Goal: Communication & Community: Answer question/provide support

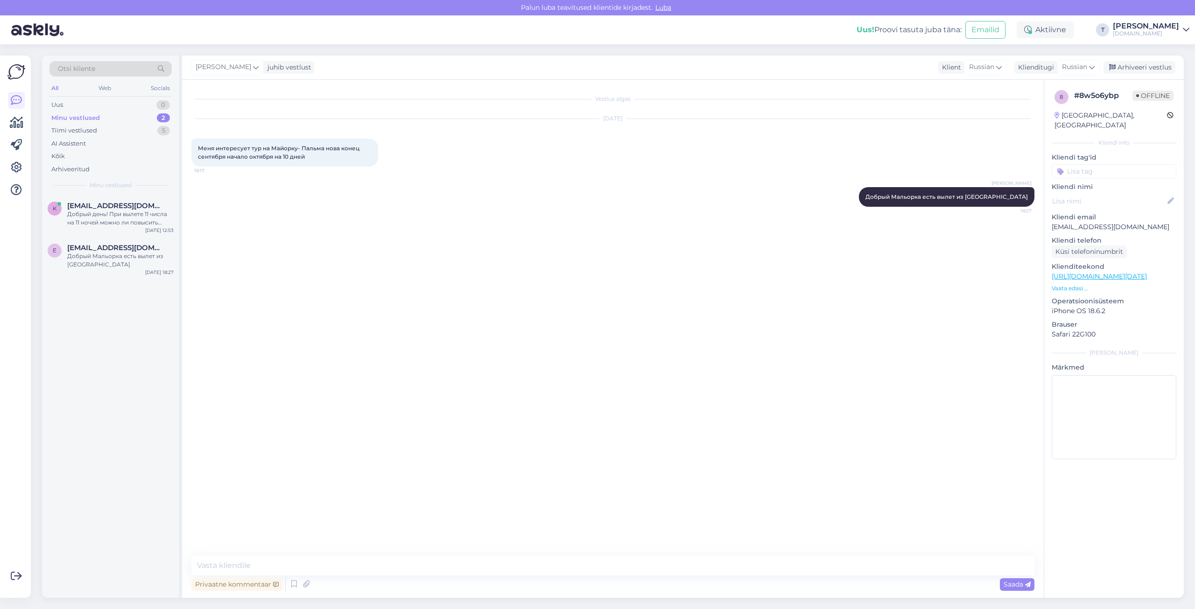
click at [100, 114] on div "Minu vestlused 2" at bounding box center [110, 118] width 122 height 13
click at [99, 208] on span "[EMAIL_ADDRESS][DOMAIN_NAME]" at bounding box center [115, 206] width 97 height 8
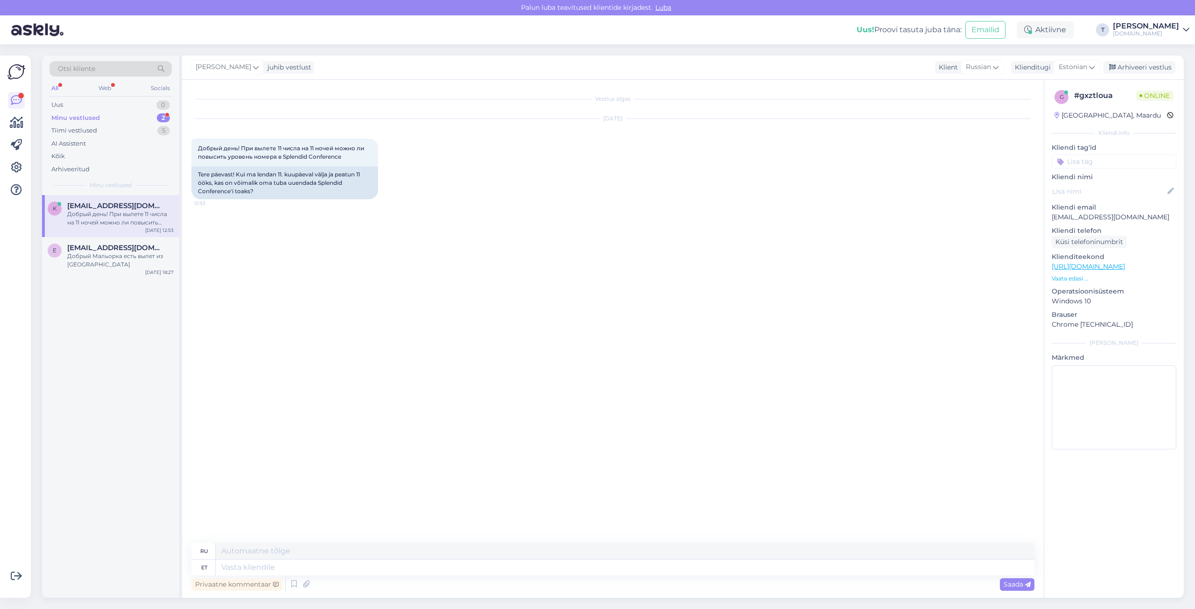
click at [1064, 279] on p "Vaata edasi ..." at bounding box center [1114, 279] width 125 height 8
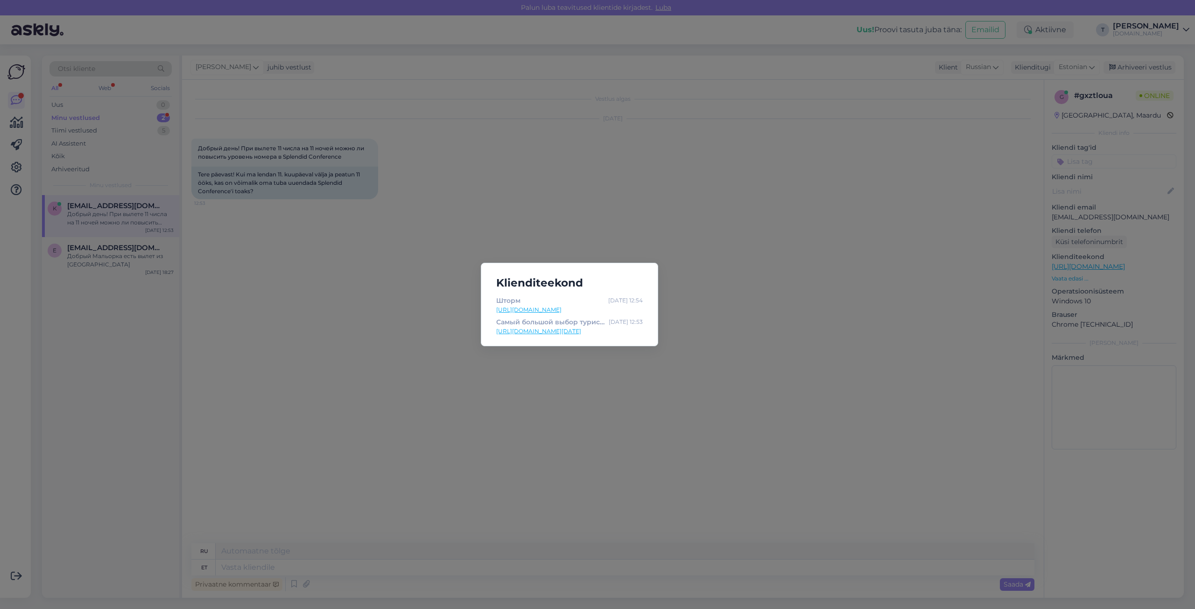
click at [530, 311] on link "[URL][DOMAIN_NAME]" at bounding box center [569, 310] width 147 height 8
click at [532, 198] on div "Klienditeekond Шторм [DATE] 12:54 [URL][DOMAIN_NAME] Самый большой выбор турист…" at bounding box center [597, 304] width 1195 height 609
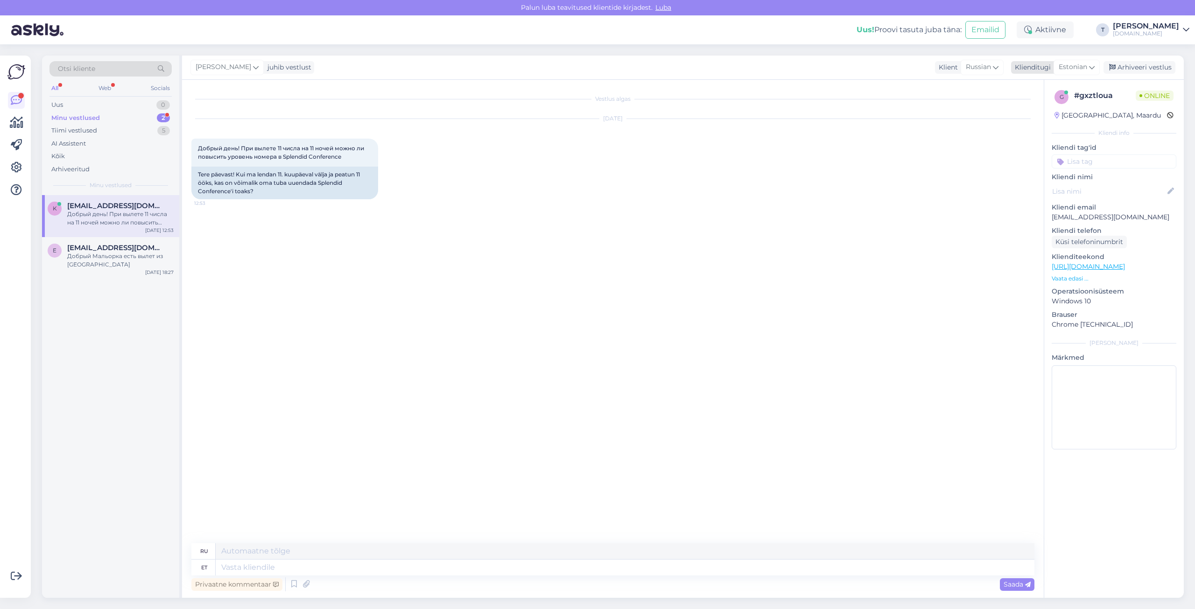
click at [1071, 63] on span "Estonian" at bounding box center [1073, 67] width 28 height 10
click at [1060, 475] on link "Russian" at bounding box center [1055, 482] width 103 height 15
click at [419, 566] on textarea at bounding box center [612, 566] width 843 height 20
type textarea "Добрый день , у Вас уже есть тур забронирован?"
click at [1019, 586] on span "Saada" at bounding box center [1017, 584] width 27 height 8
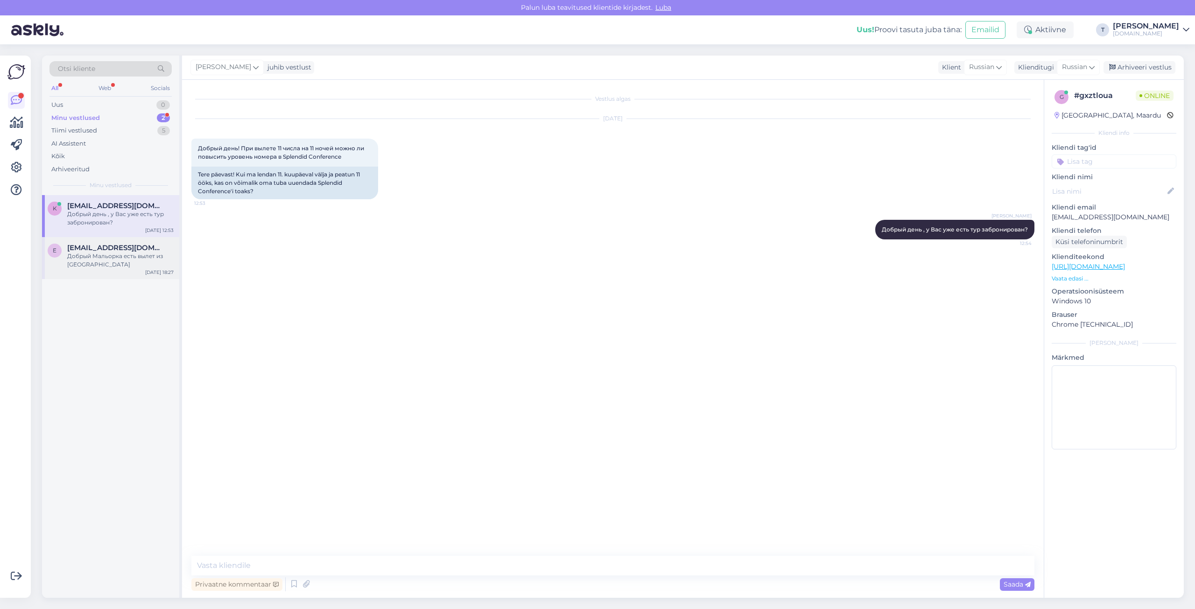
click at [146, 249] on div "[EMAIL_ADDRESS][DOMAIN_NAME]" at bounding box center [120, 248] width 106 height 8
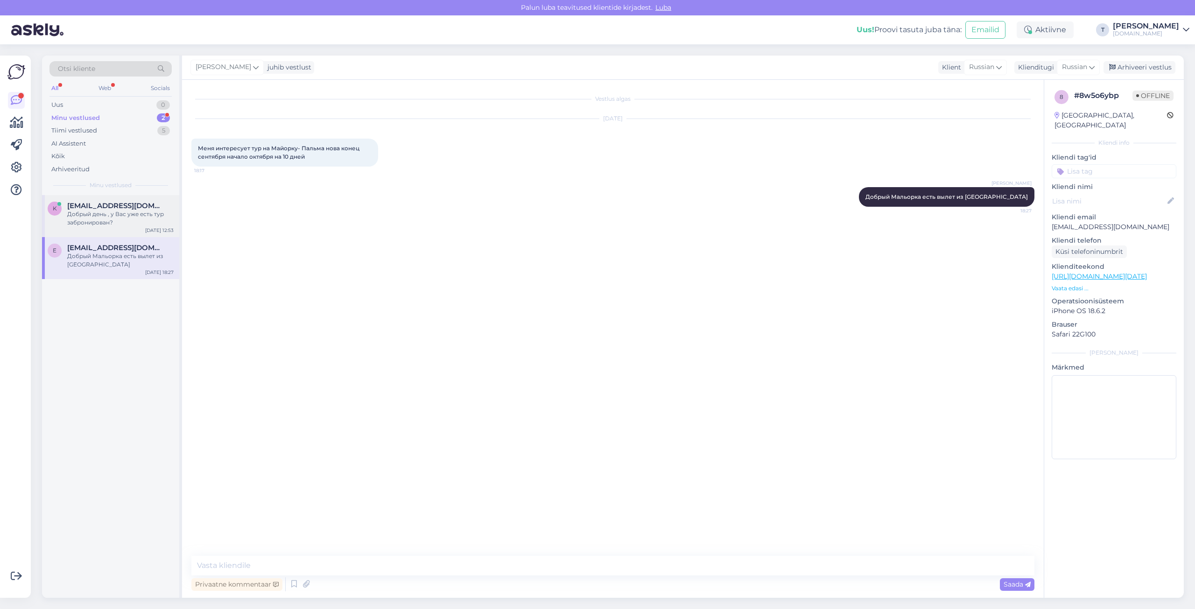
click at [136, 212] on div "Добрый день , у Вас уже есть тур забронирован?" at bounding box center [120, 218] width 106 height 17
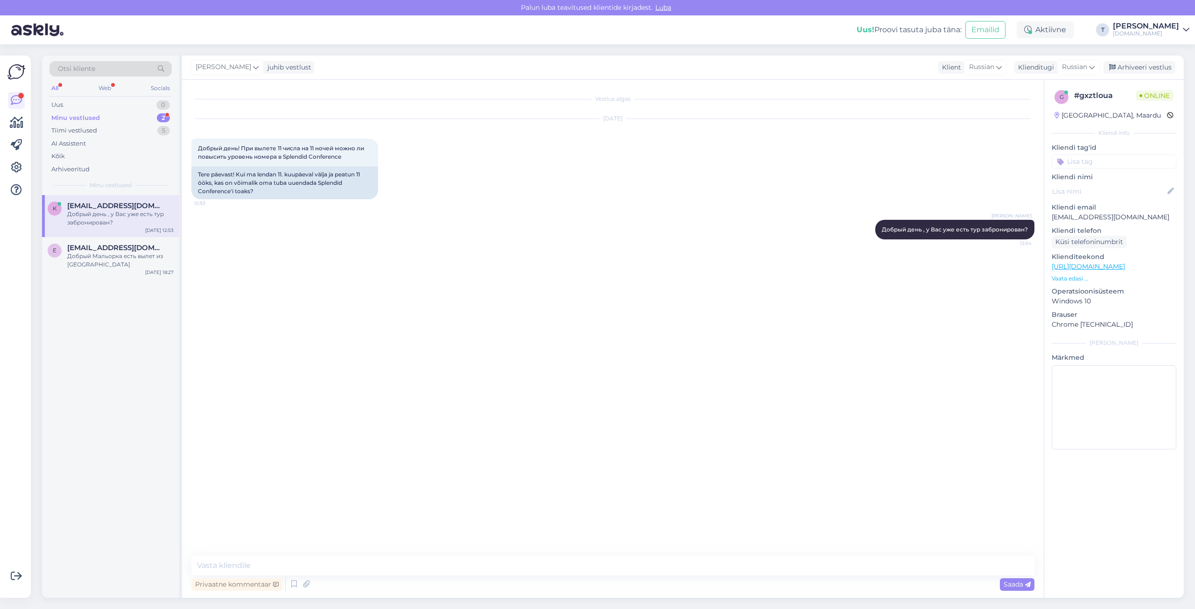
click at [1092, 218] on p "[EMAIL_ADDRESS][DOMAIN_NAME]" at bounding box center [1114, 217] width 125 height 10
copy p "[EMAIL_ADDRESS][DOMAIN_NAME]"
click at [375, 565] on textarea at bounding box center [612, 566] width 843 height 20
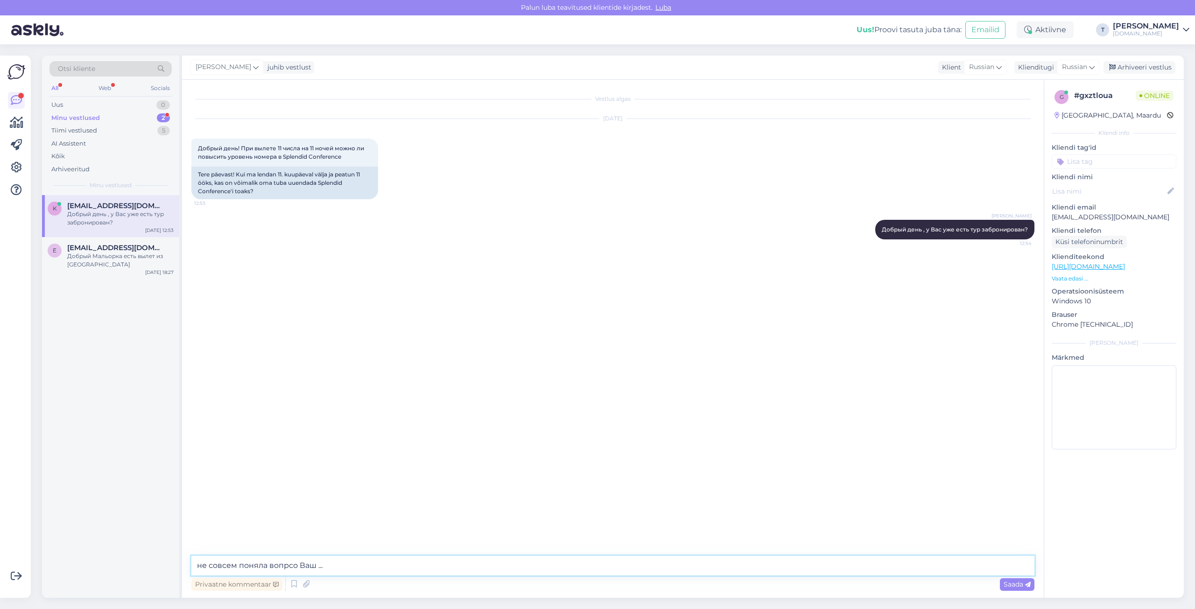
type textarea "не совсем поняла вопрсо Ваш ..."
click at [473, 565] on textarea at bounding box center [612, 566] width 843 height 20
click at [443, 571] on textarea at bounding box center [612, 566] width 843 height 20
type textarea "y"
type textarea "j"
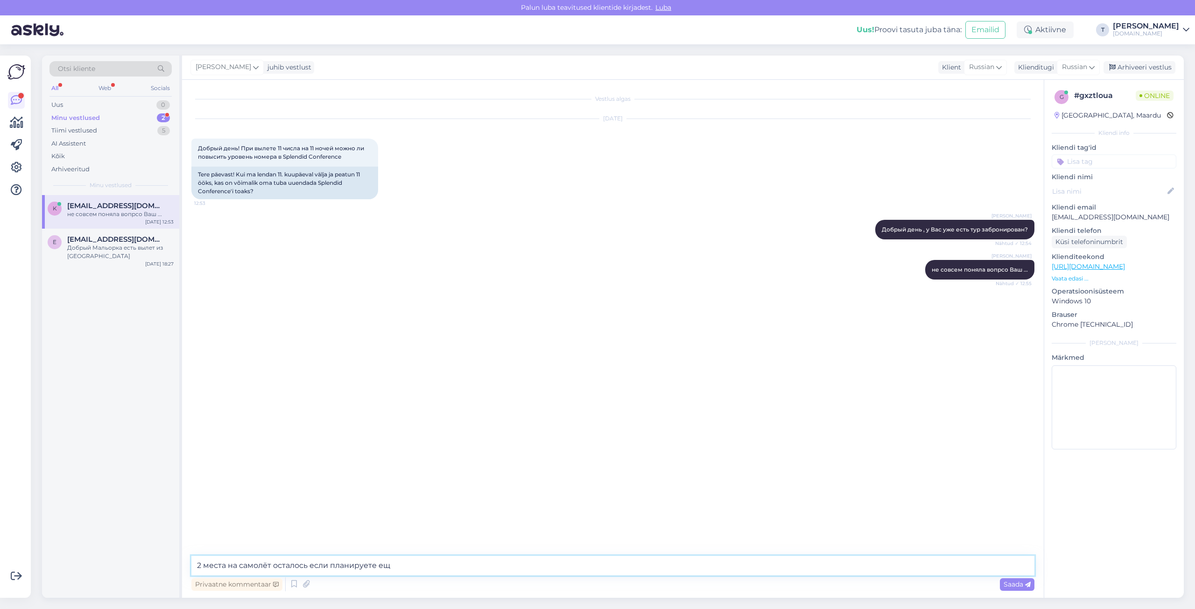
type textarea "2 места на самолёт осталось если планируете еще"
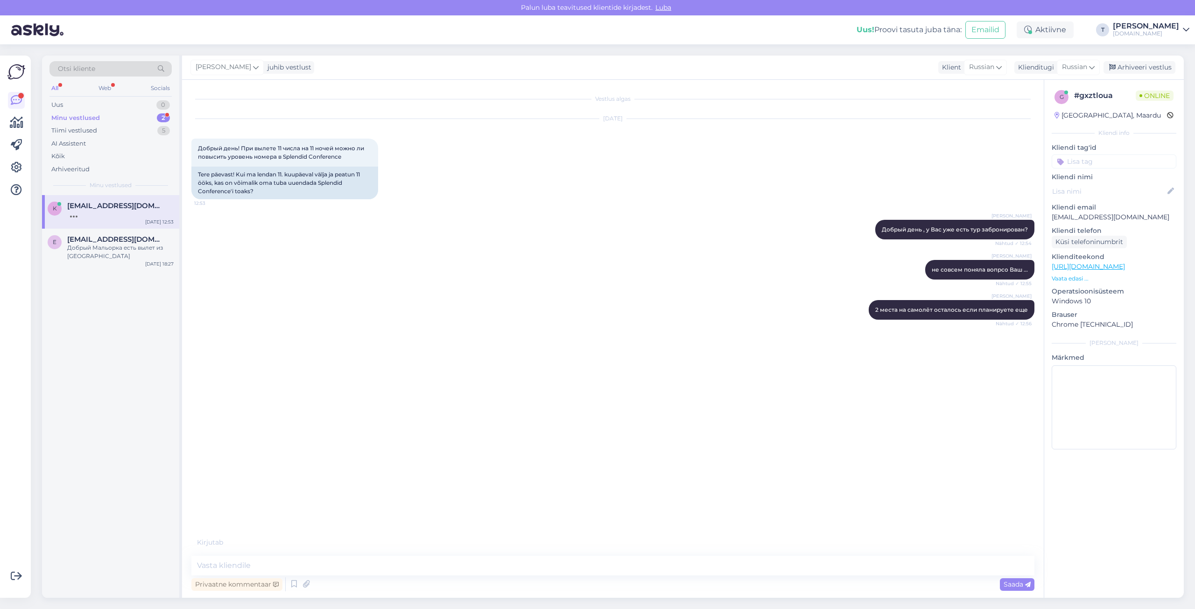
click at [1080, 280] on p "Vaata edasi ..." at bounding box center [1114, 279] width 125 height 8
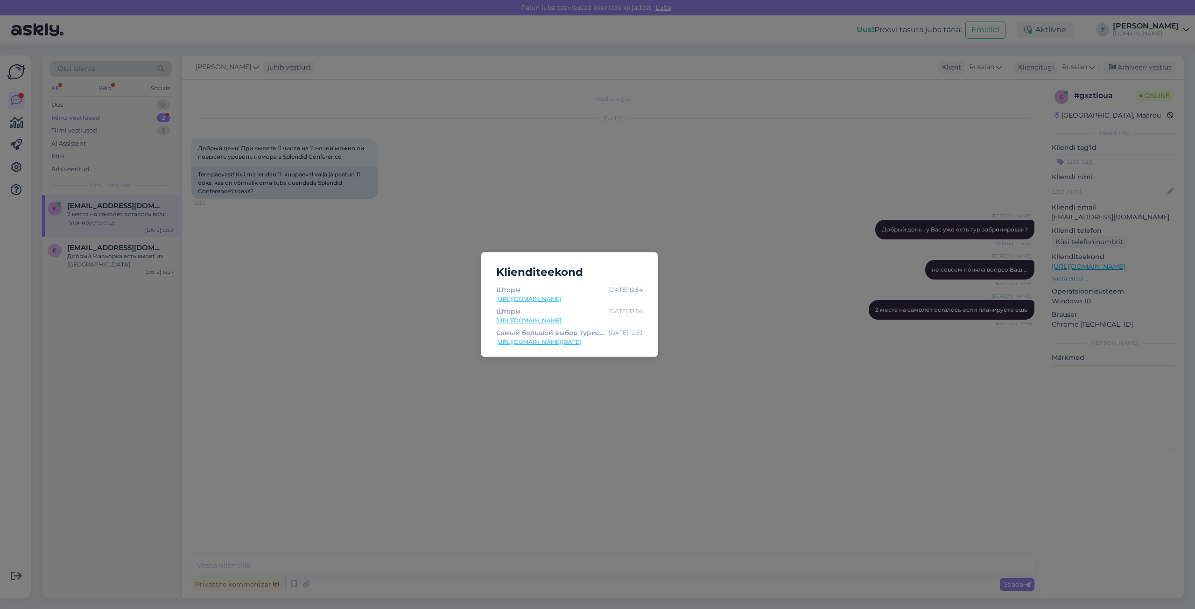
click at [615, 343] on link "[URL][DOMAIN_NAME][DATE]" at bounding box center [569, 342] width 147 height 8
click at [707, 214] on div "Klienditeekond Шторм [DATE] 12:54 [URL][DOMAIN_NAME] Шторм [DATE] 12:54 [URL][D…" at bounding box center [597, 304] width 1195 height 609
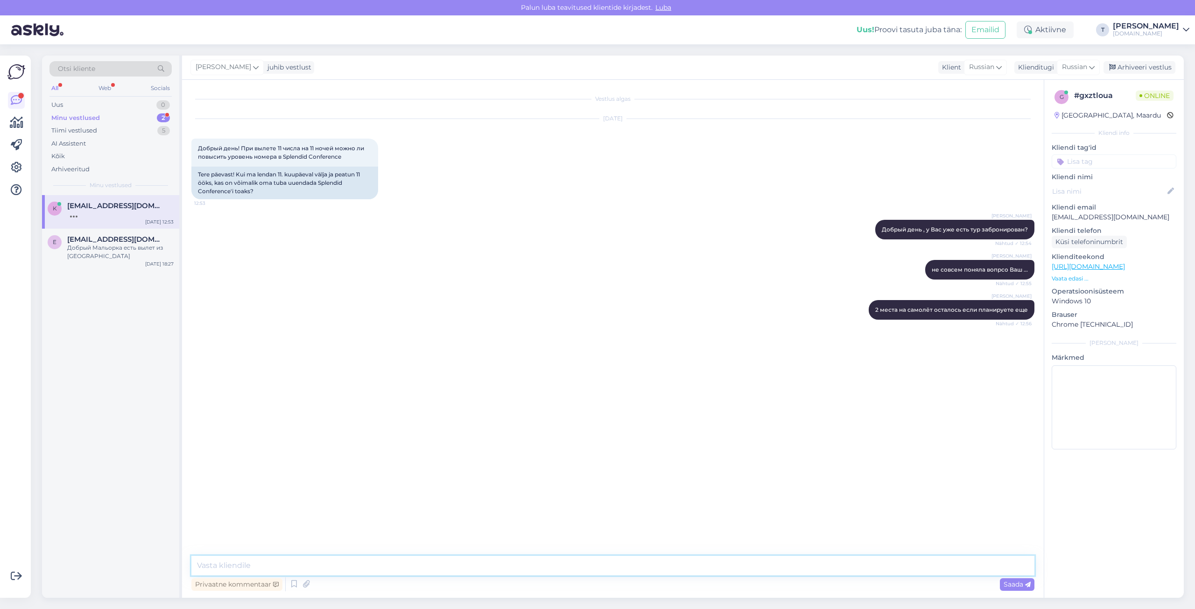
click at [425, 567] on textarea at bounding box center [612, 566] width 843 height 20
click at [1060, 278] on p "Vaata edasi ..." at bounding box center [1114, 279] width 125 height 8
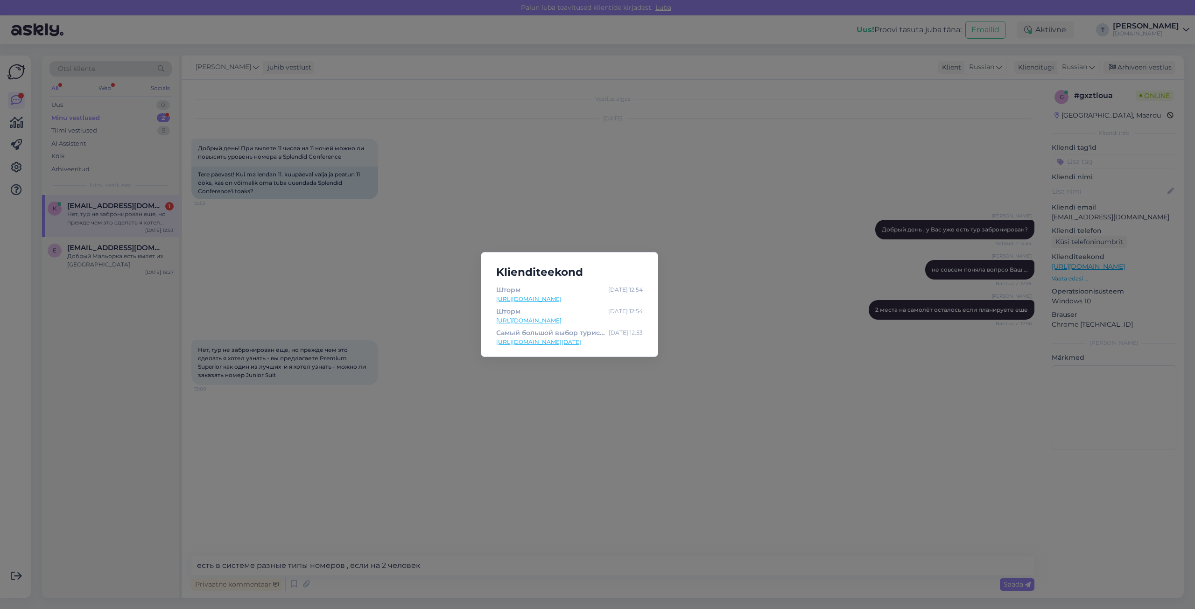
click at [513, 340] on link "[URL][DOMAIN_NAME][DATE]" at bounding box center [569, 342] width 147 height 8
click at [566, 141] on div "Klienditeekond Шторм [DATE] 12:54 [URL][DOMAIN_NAME] Шторм [DATE] 12:54 [URL][D…" at bounding box center [597, 304] width 1195 height 609
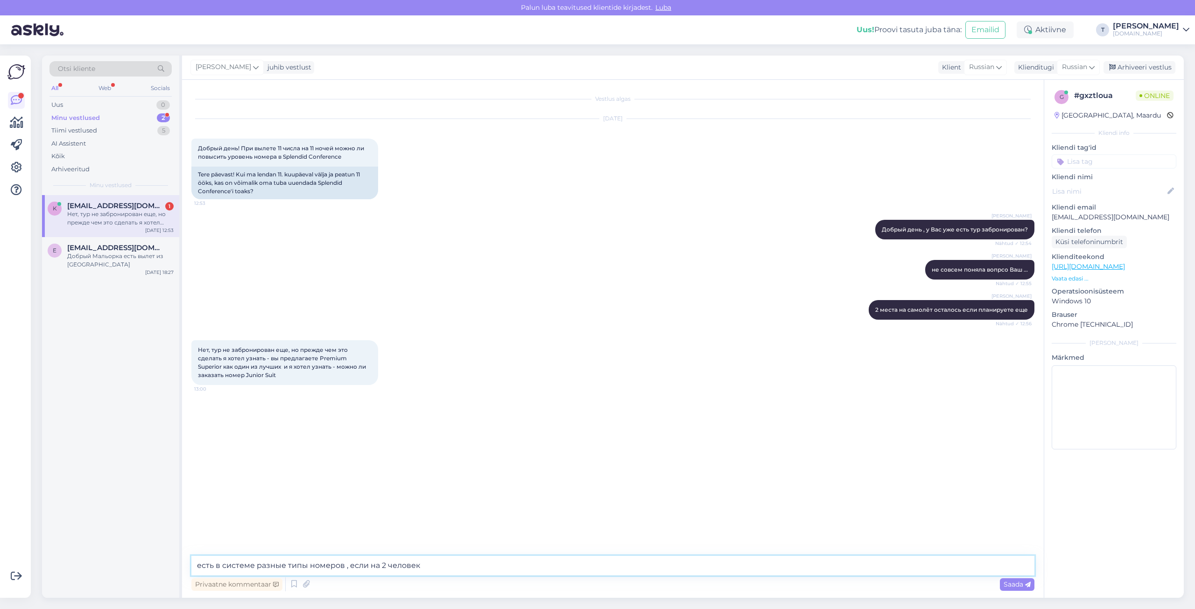
drag, startPoint x: 422, startPoint y: 562, endPoint x: 151, endPoint y: 568, distance: 270.9
click at [151, 568] on div "Otsi kliente All Web Socials Uus 0 Minu vestlused 2 Tiimi vestlused 5 AI Assist…" at bounding box center [613, 327] width 1142 height 543
drag, startPoint x: 315, startPoint y: 357, endPoint x: 374, endPoint y: 356, distance: 58.4
click at [374, 356] on div "Нет, тур не забронирован еще, но прежде чем это сделать я хотел узнать - вы пре…" at bounding box center [284, 362] width 187 height 45
copy span "Premium Superior"
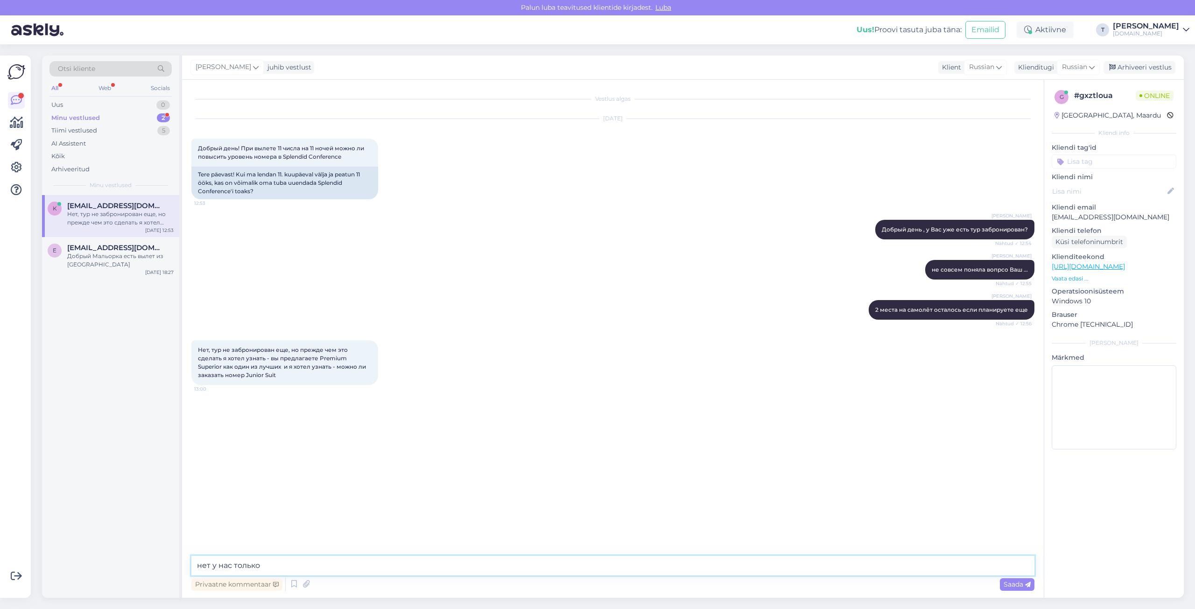
paste textarea "Premium Superior"
type textarea "нет у нас только Premium Superior в системе"
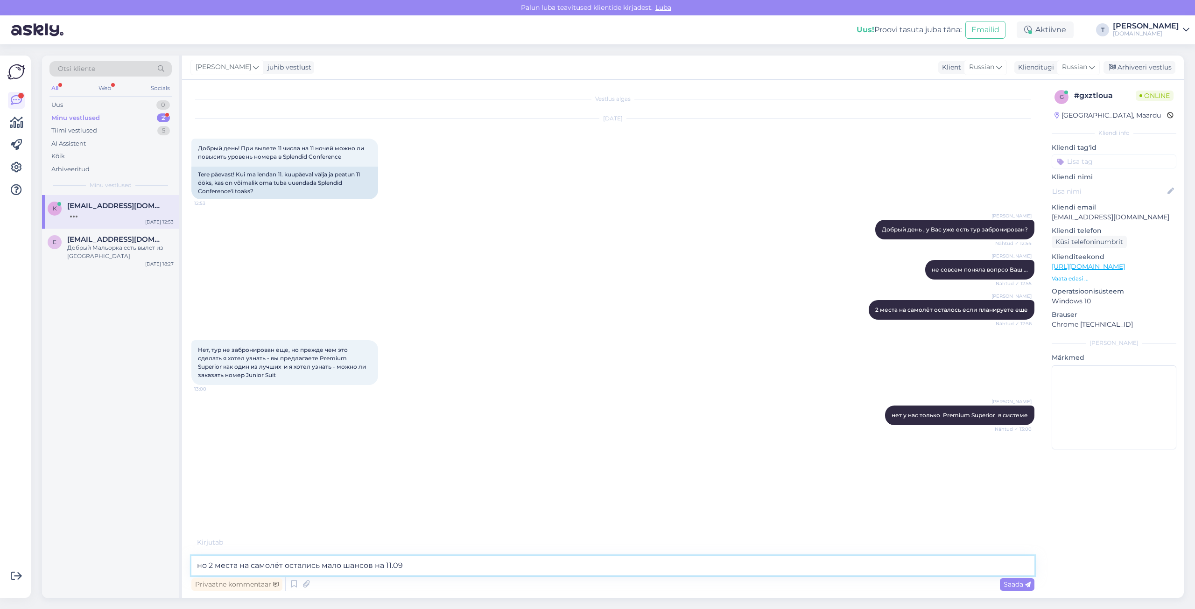
type textarea "но 2 места на самолёт остались мало шансов на 11.09"
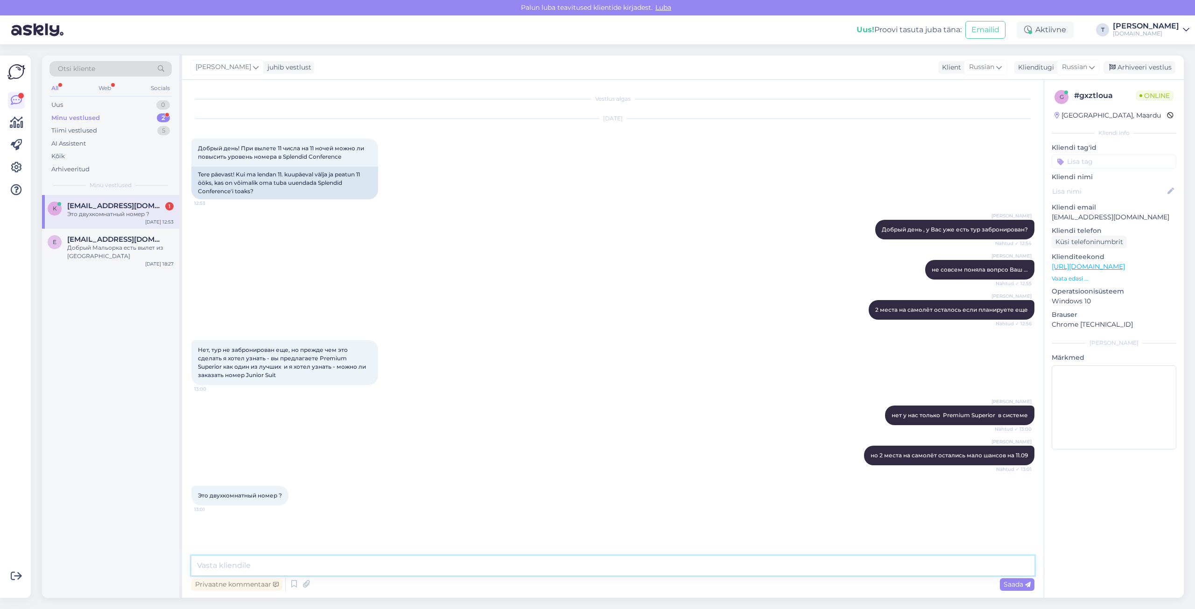
click at [284, 566] on textarea at bounding box center [612, 566] width 843 height 20
click at [342, 559] on textarea at bounding box center [612, 566] width 843 height 20
type textarea "вам на сколько человек?"
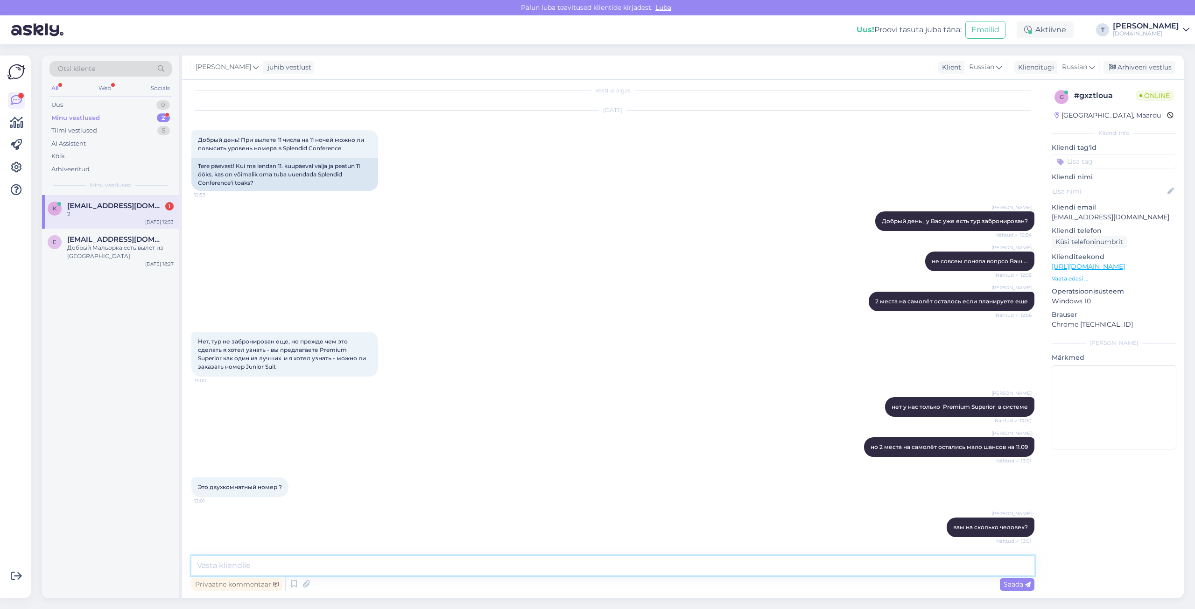
scroll to position [49, 0]
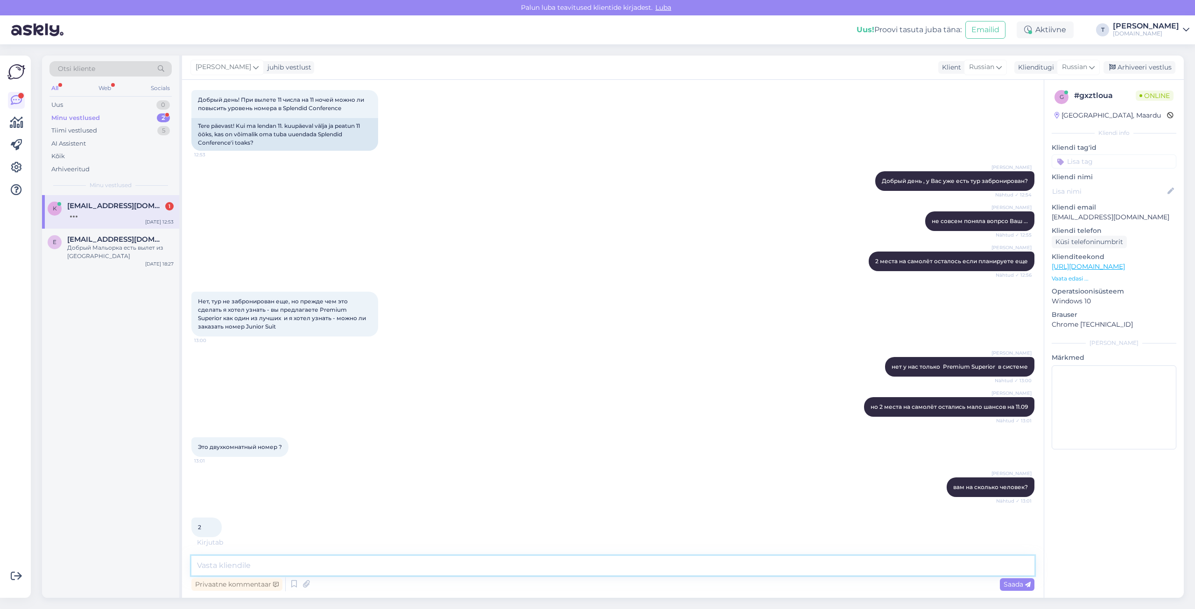
click at [397, 565] on textarea at bounding box center [612, 566] width 843 height 20
type textarea "да на 2 или 1"
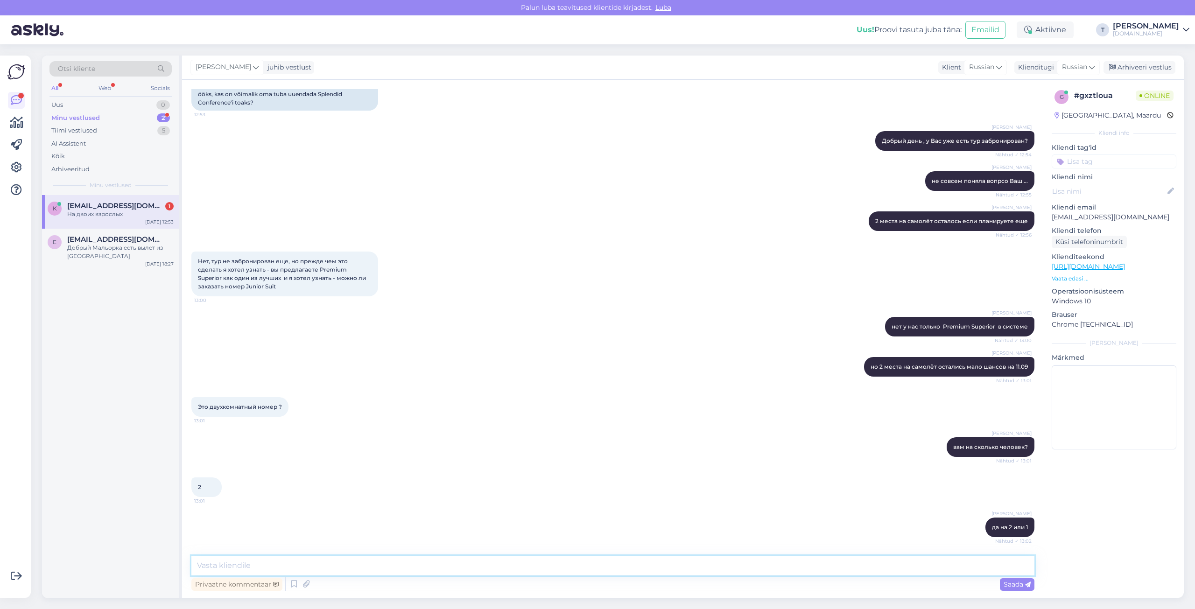
scroll to position [129, 0]
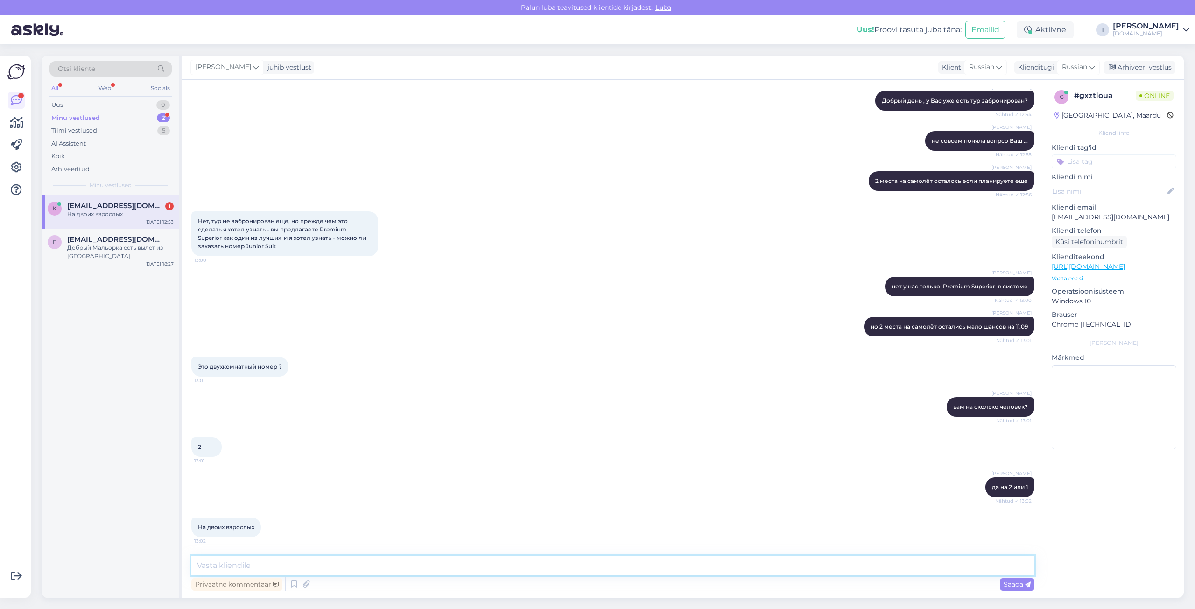
click at [284, 565] on textarea at bounding box center [612, 566] width 843 height 20
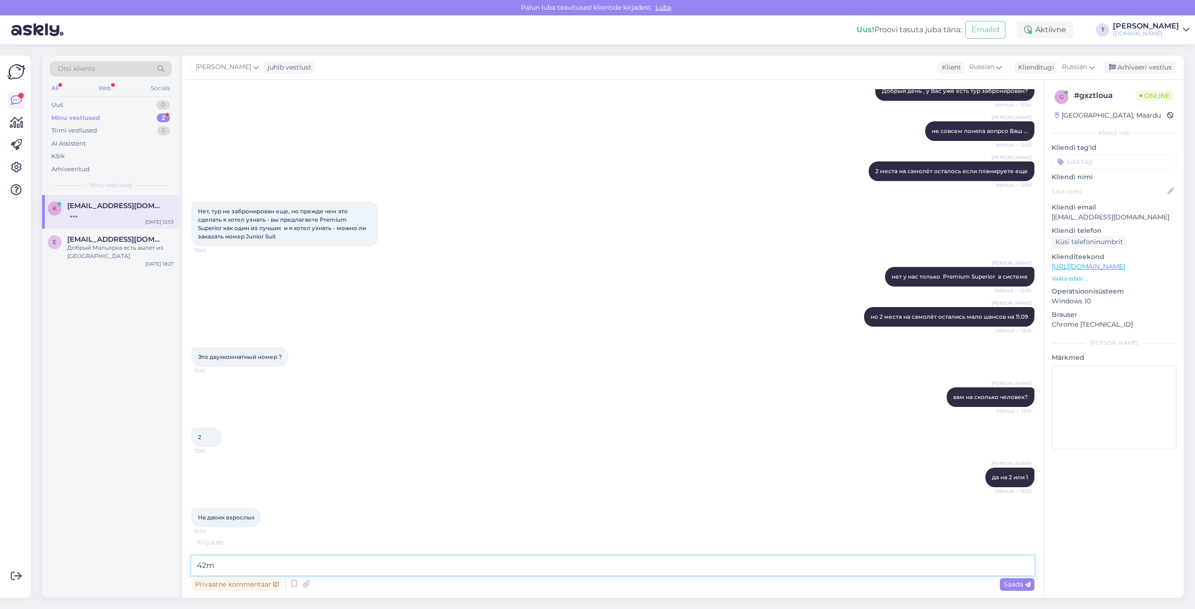
type textarea "42m2"
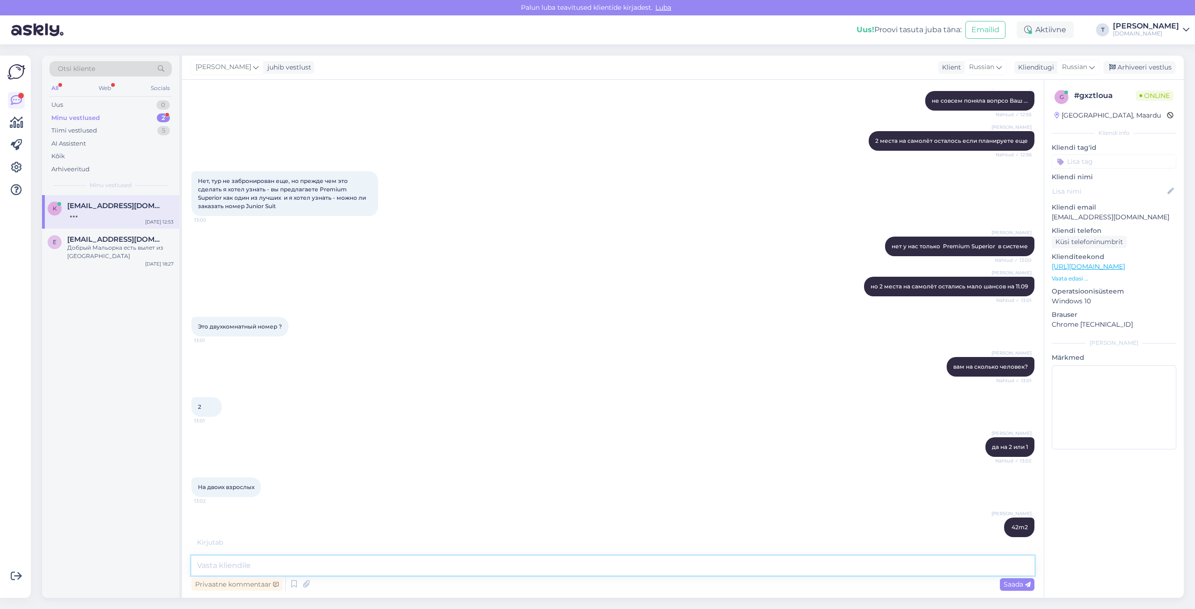
scroll to position [179, 0]
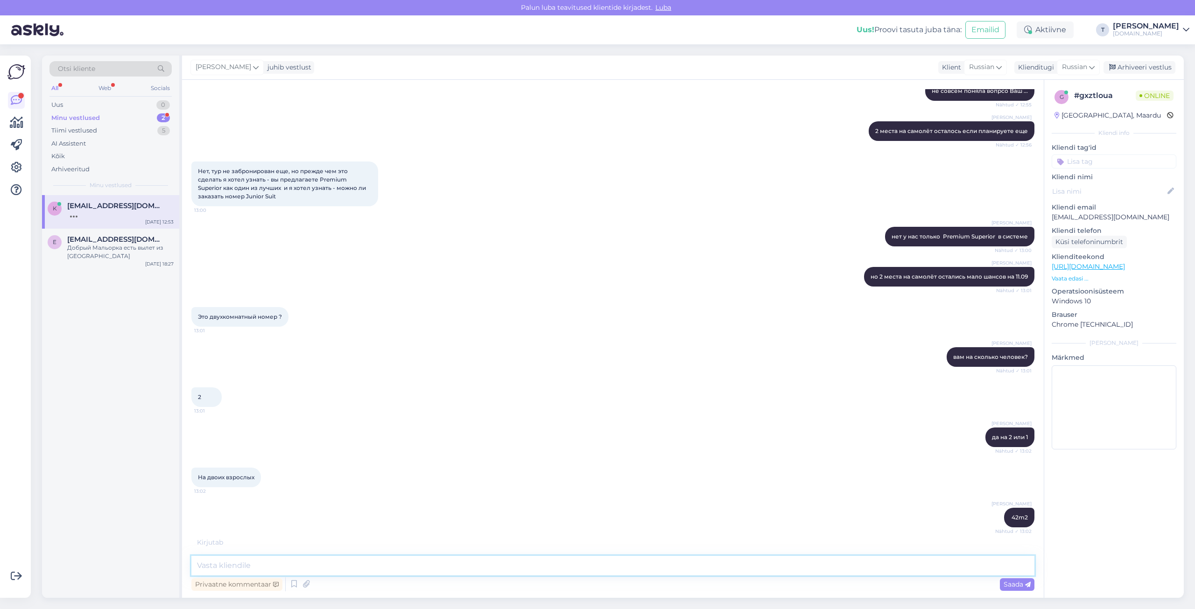
click at [338, 562] on textarea at bounding box center [612, 566] width 843 height 20
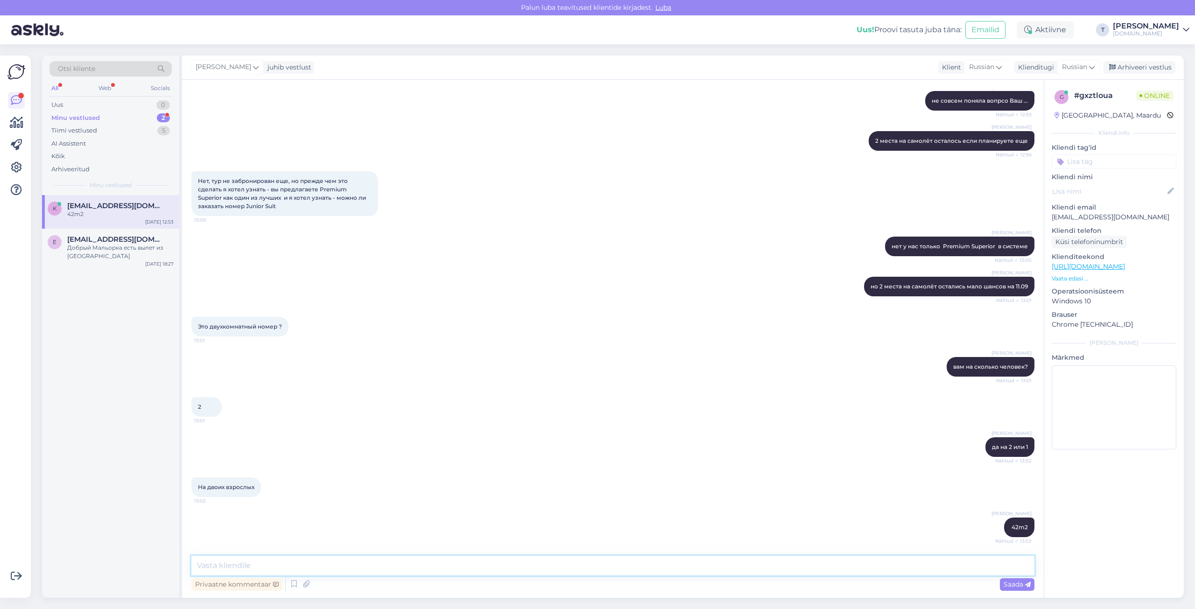
scroll to position [169, 0]
type textarea "n"
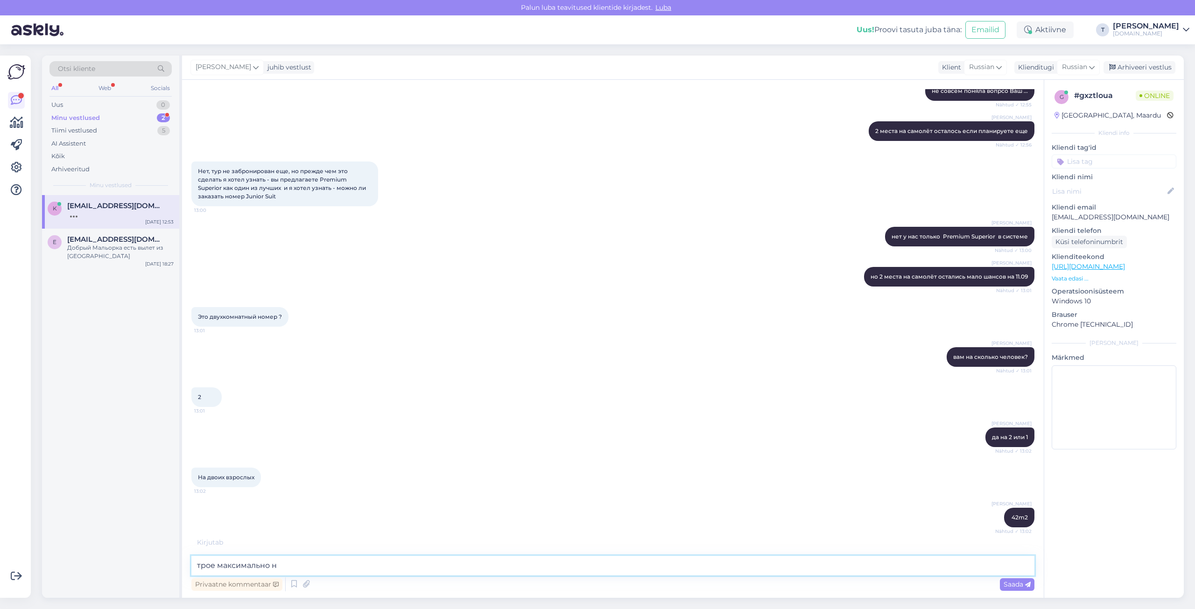
type textarea "трое максимально"
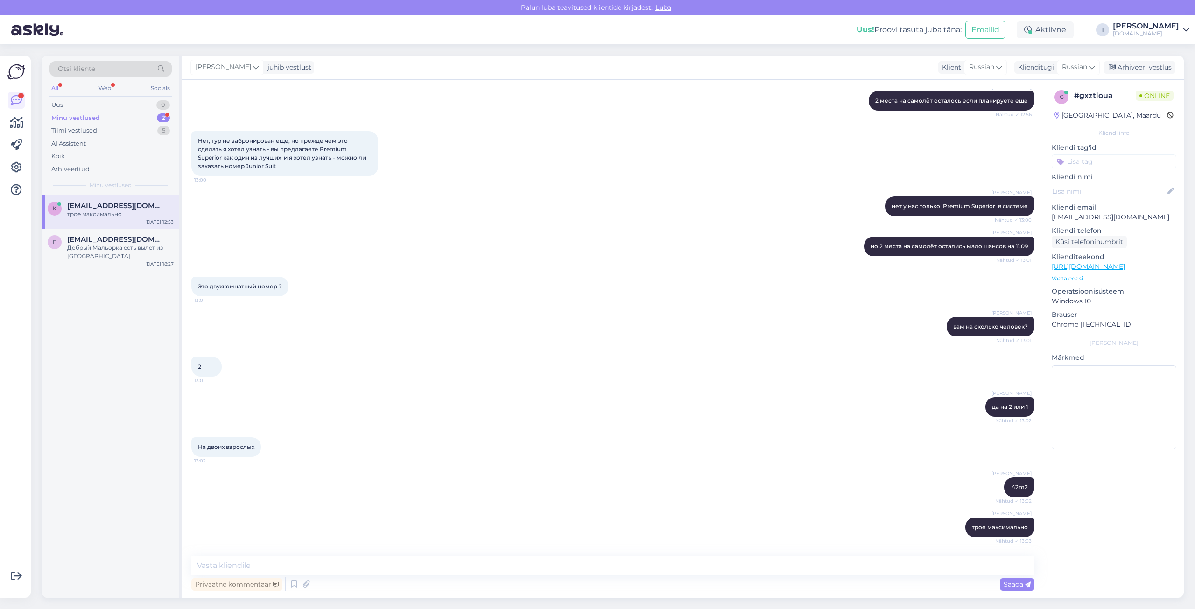
click at [119, 115] on div "Minu vestlused 2" at bounding box center [110, 118] width 122 height 13
click at [120, 206] on span "[EMAIL_ADDRESS][DOMAIN_NAME]" at bounding box center [115, 206] width 97 height 8
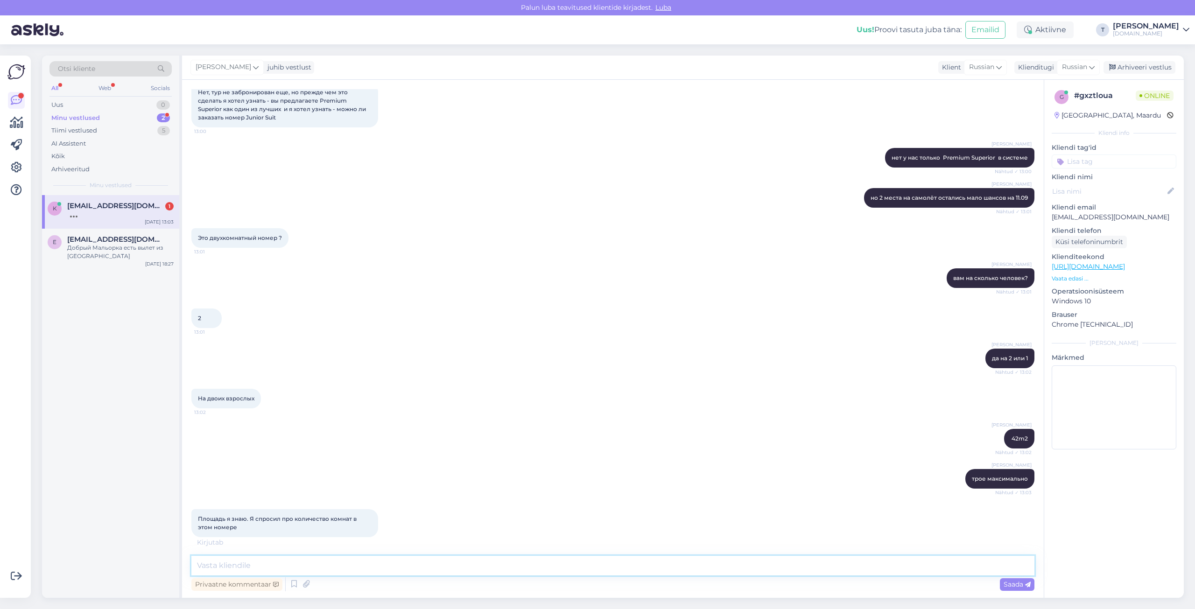
click at [341, 561] on textarea at bounding box center [612, 566] width 843 height 20
type textarea "нет одна комната"
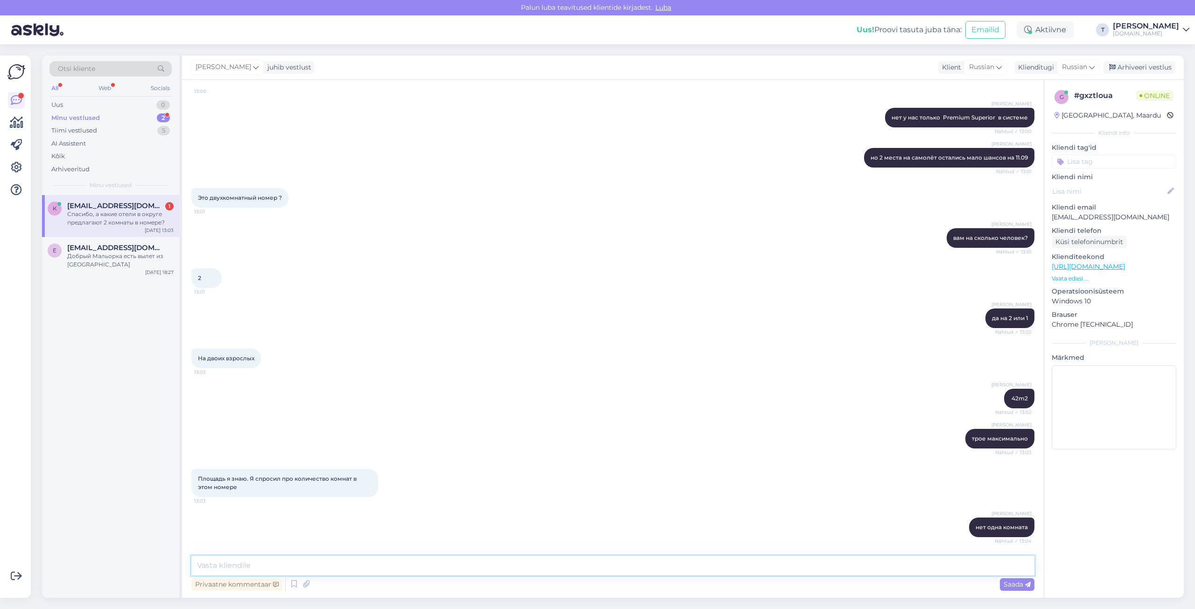
scroll to position [346, 0]
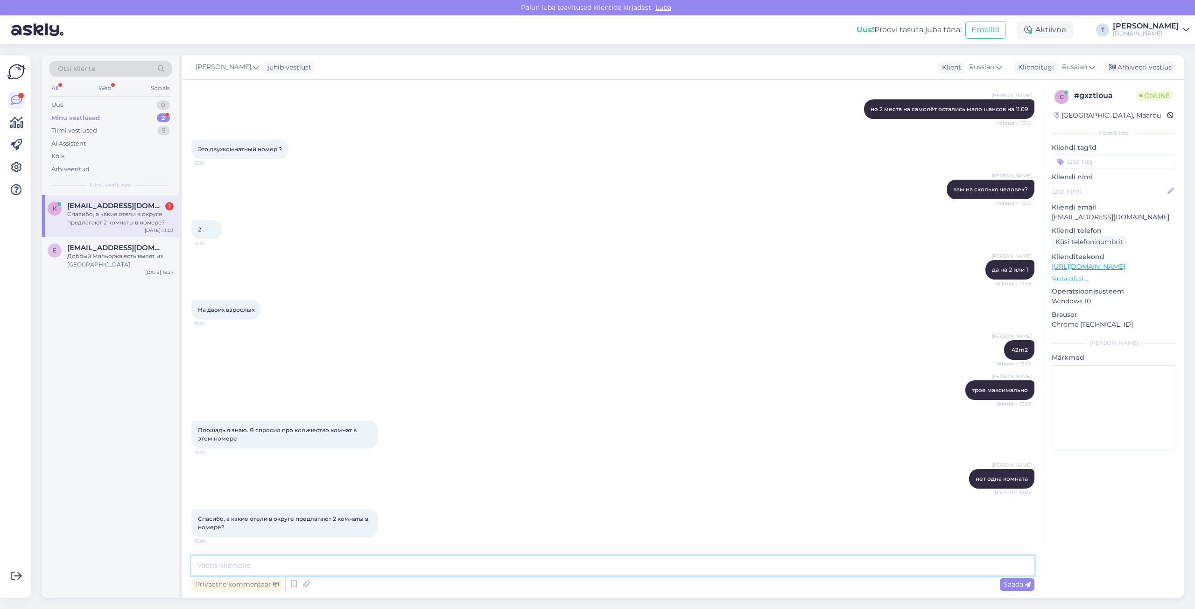
click at [323, 558] on textarea at bounding box center [612, 566] width 843 height 20
type textarea "в округе нет сейчас"
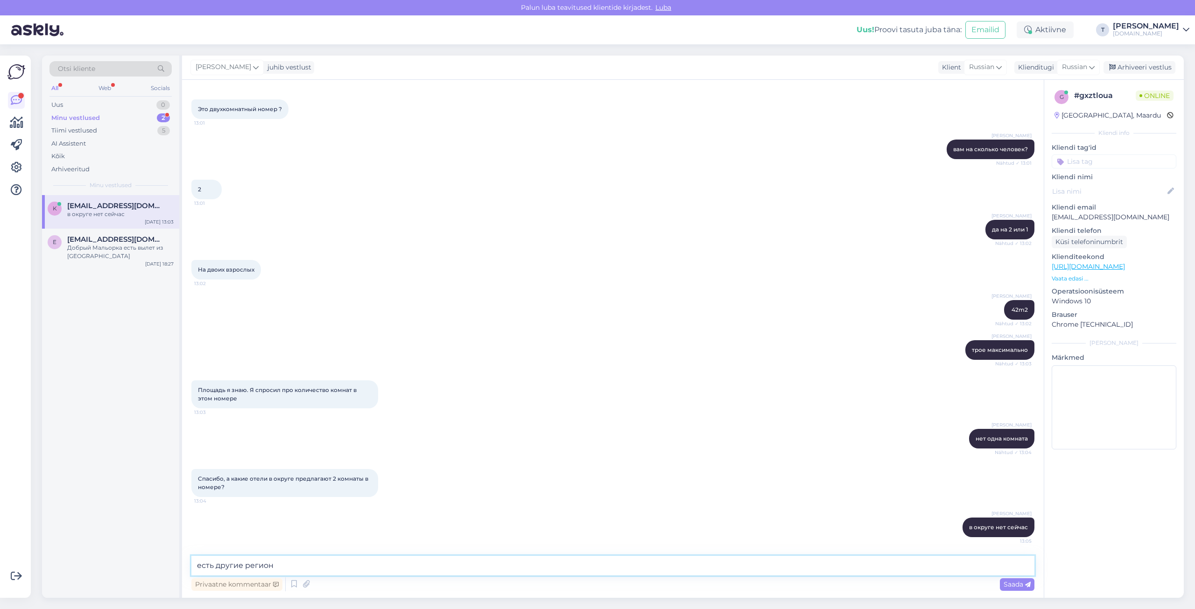
type textarea "есть другие регионы"
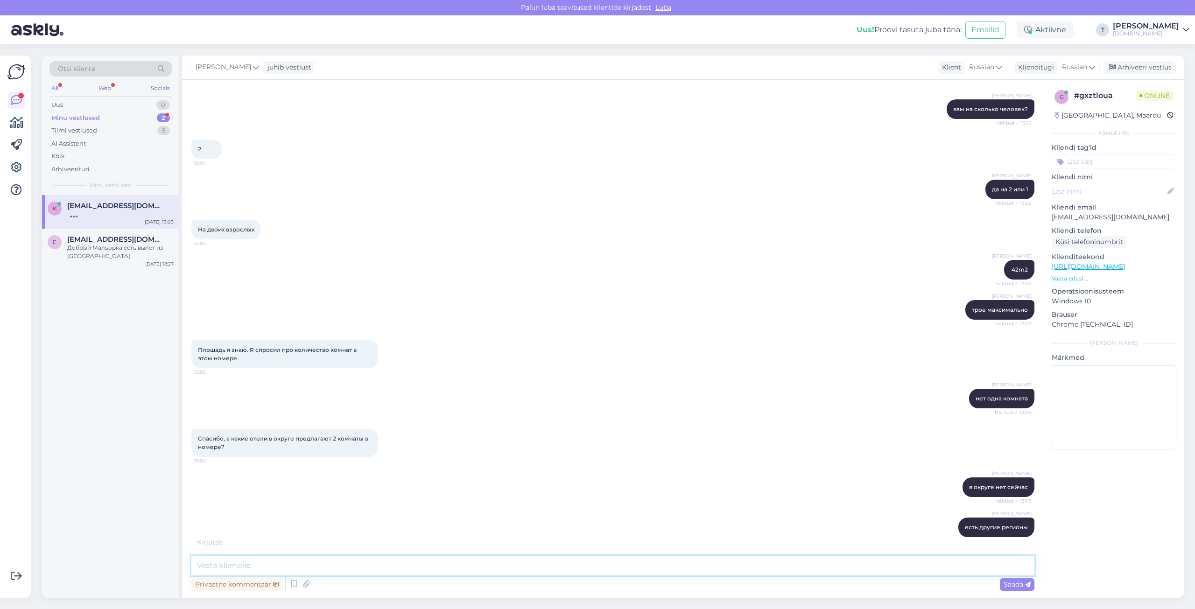
paste textarea "[URL][DOMAIN_NAME]"
type textarea "[URL][DOMAIN_NAME]"
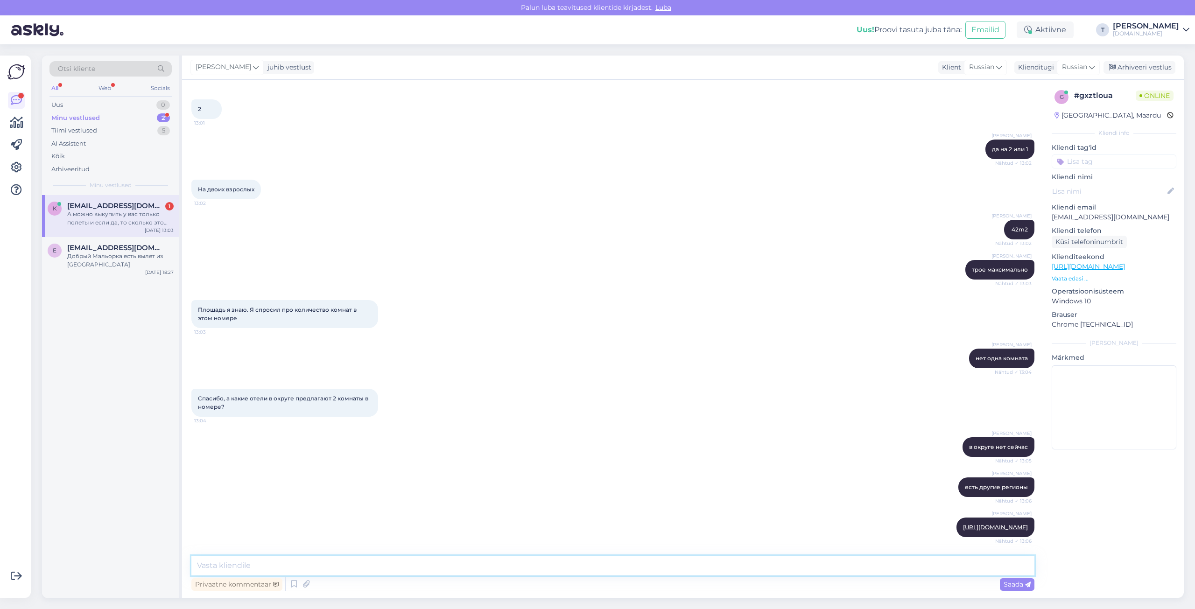
scroll to position [516, 0]
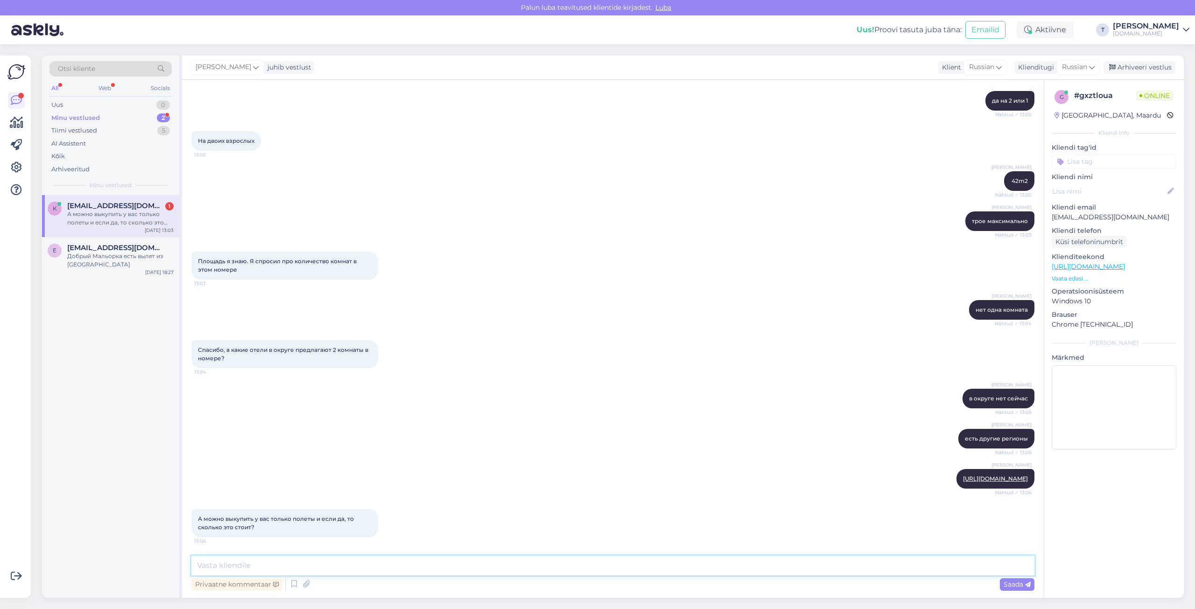
click at [258, 561] on textarea at bounding box center [612, 566] width 843 height 20
paste textarea "[URL][DOMAIN_NAME]"
type textarea "[URL][DOMAIN_NAME]"
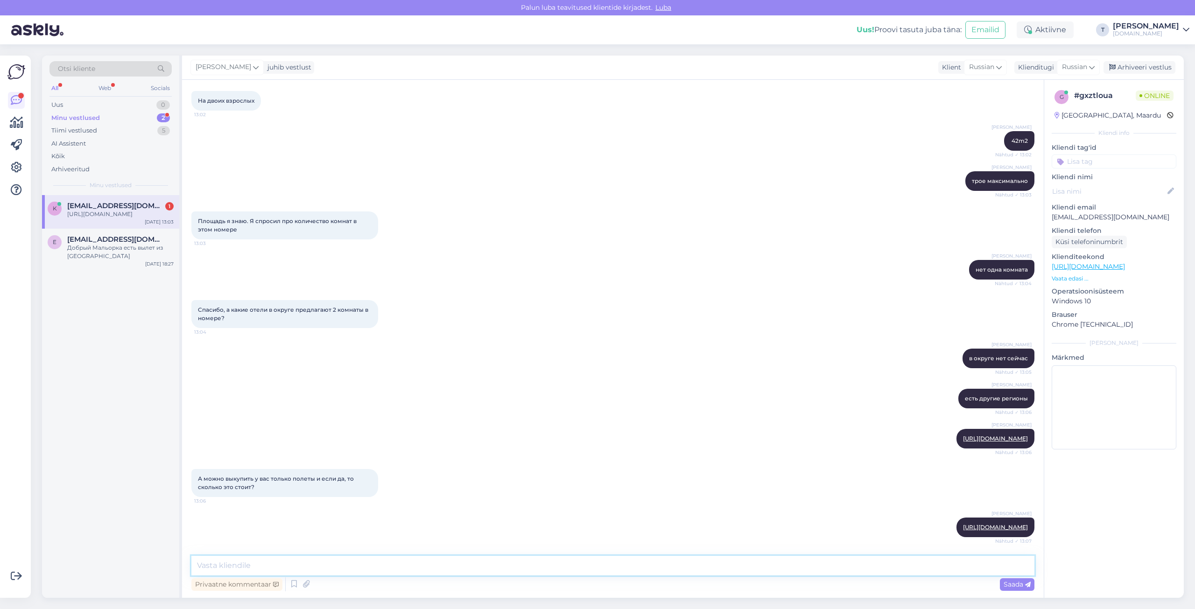
click at [401, 569] on textarea at bounding box center [612, 566] width 843 height 20
type textarea "4"
click at [285, 565] on textarea "на одного на 11 ночей? 550" at bounding box center [612, 566] width 843 height 20
click at [307, 565] on textarea "на одного на 11 ночей? 550" at bounding box center [612, 566] width 843 height 20
click at [285, 566] on textarea "на одного на 11 ночей? 550 туда и назад" at bounding box center [612, 566] width 843 height 20
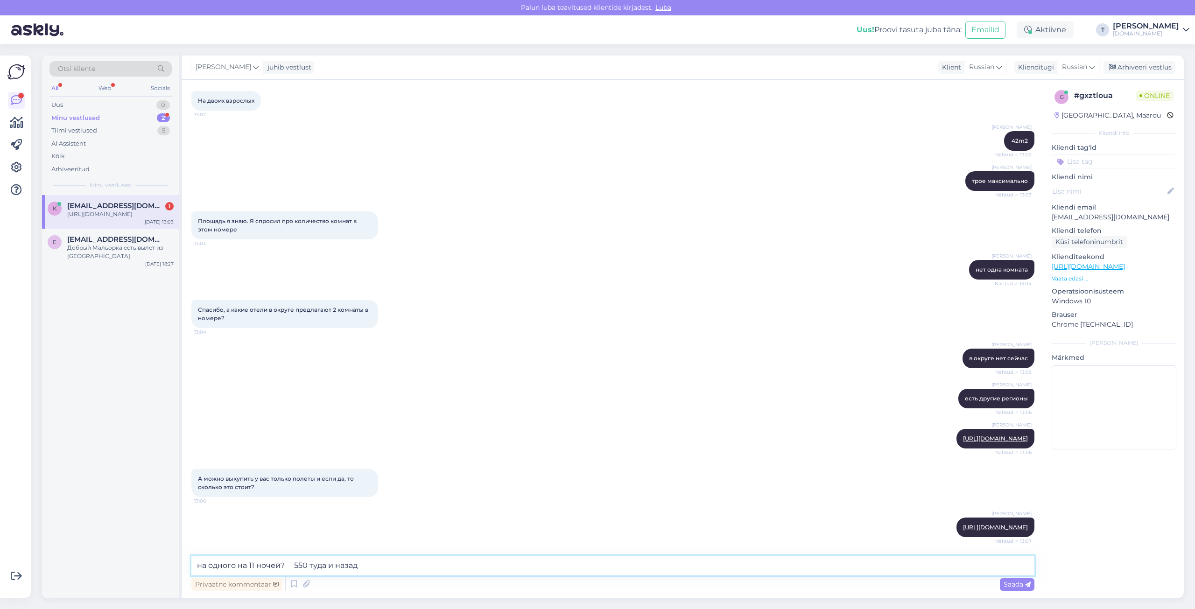
click at [396, 564] on textarea "на одного на 11 ночей? 550 туда и назад" at bounding box center [612, 566] width 843 height 20
type textarea "на одного на 11 ночей? 550 туда и назад"
click at [1015, 585] on span "Saada" at bounding box center [1017, 584] width 27 height 8
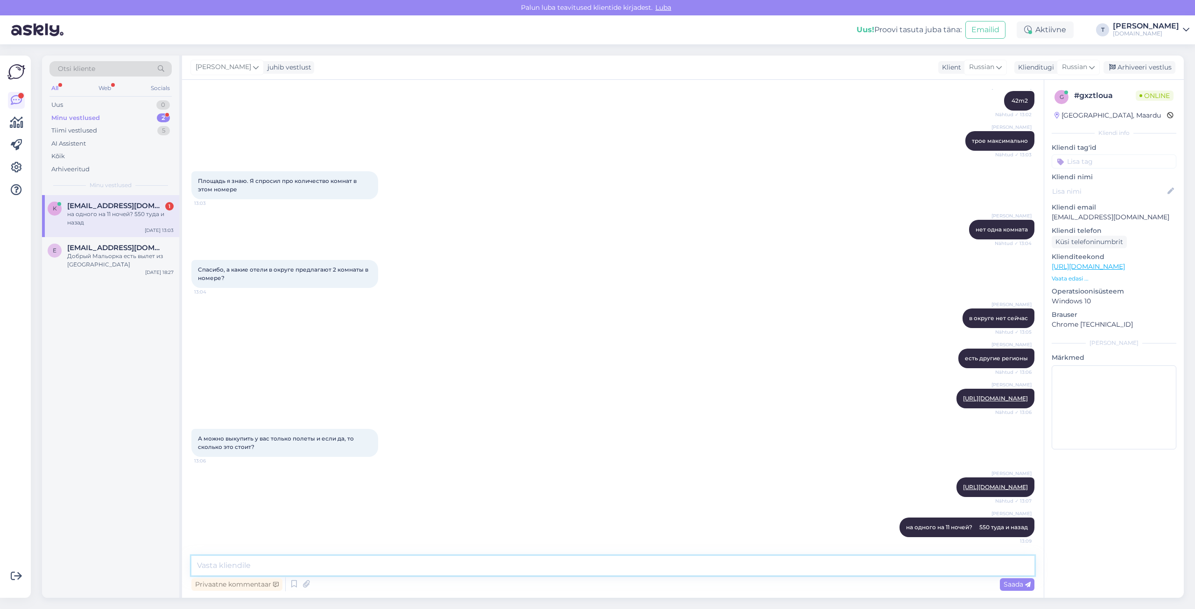
click at [266, 566] on textarea at bounding box center [612, 566] width 843 height 20
type textarea "но остались 2 места"
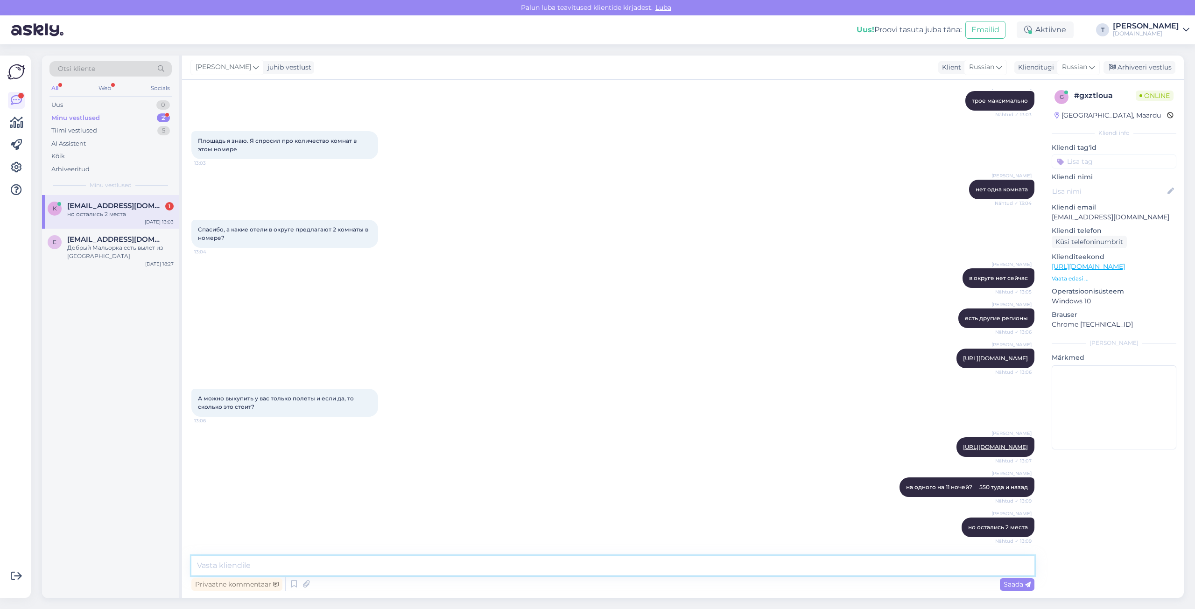
scroll to position [676, 0]
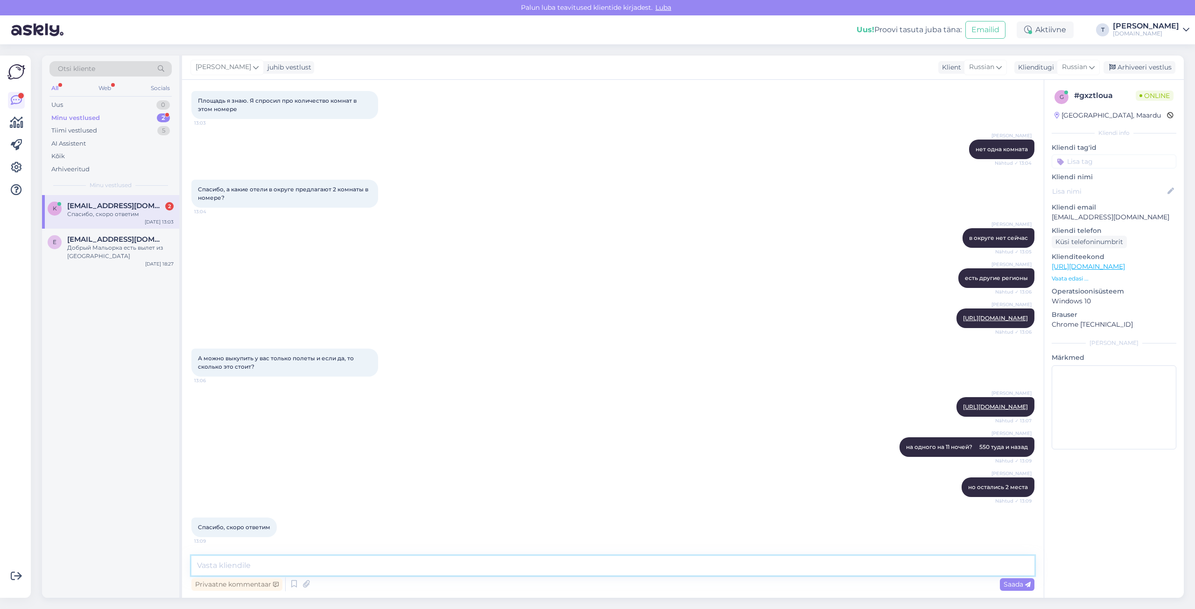
click at [278, 566] on textarea at bounding box center [612, 566] width 843 height 20
click at [435, 565] on textarea at bounding box center [612, 566] width 843 height 20
paste textarea "[URL][DOMAIN_NAME]"
type textarea "[URL][DOMAIN_NAME]"
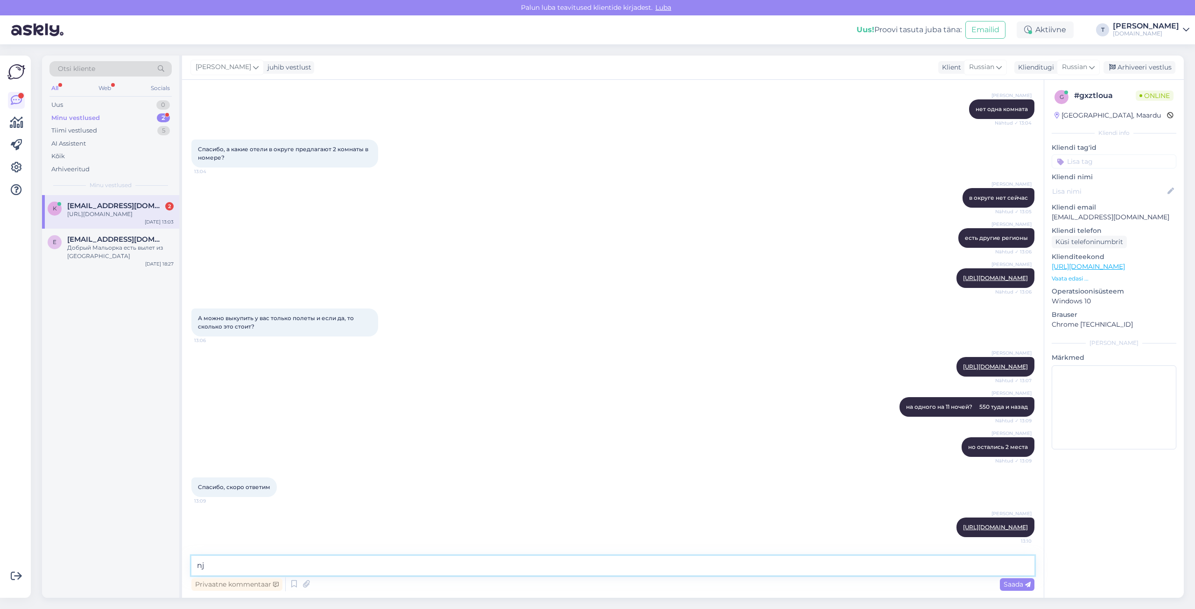
type textarea "n"
type textarea "тоже двухместные"
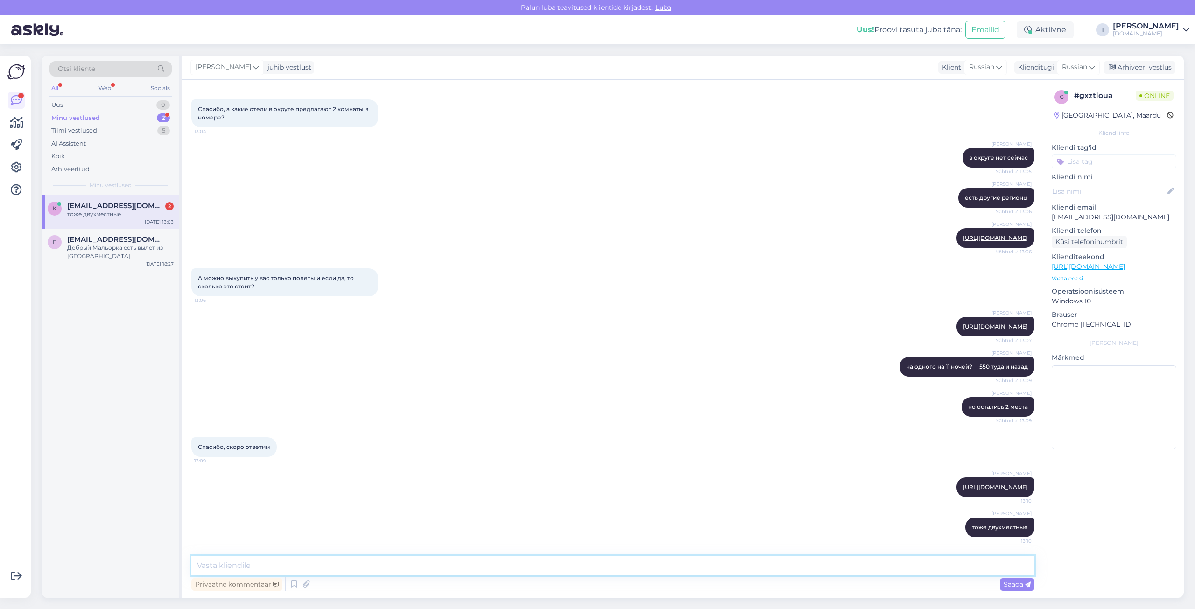
click at [471, 559] on textarea at bounding box center [612, 566] width 843 height 20
type textarea "две комнаты"
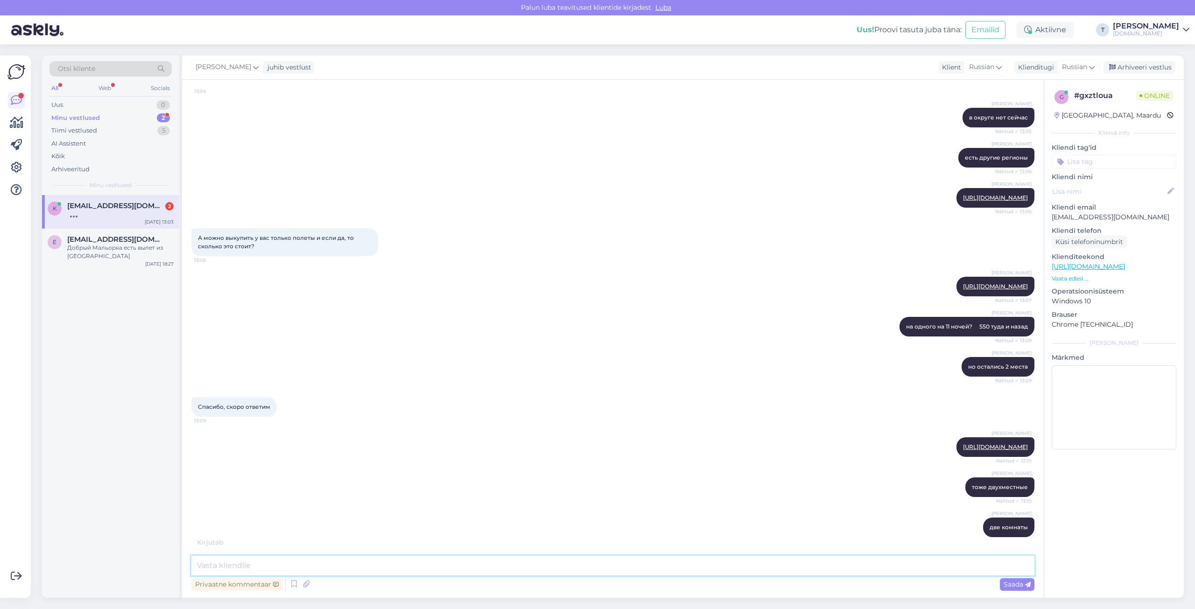
paste textarea "2 Bedrooms Apartment Sea View"
type textarea "2 Bedrooms Apartment Sea View"
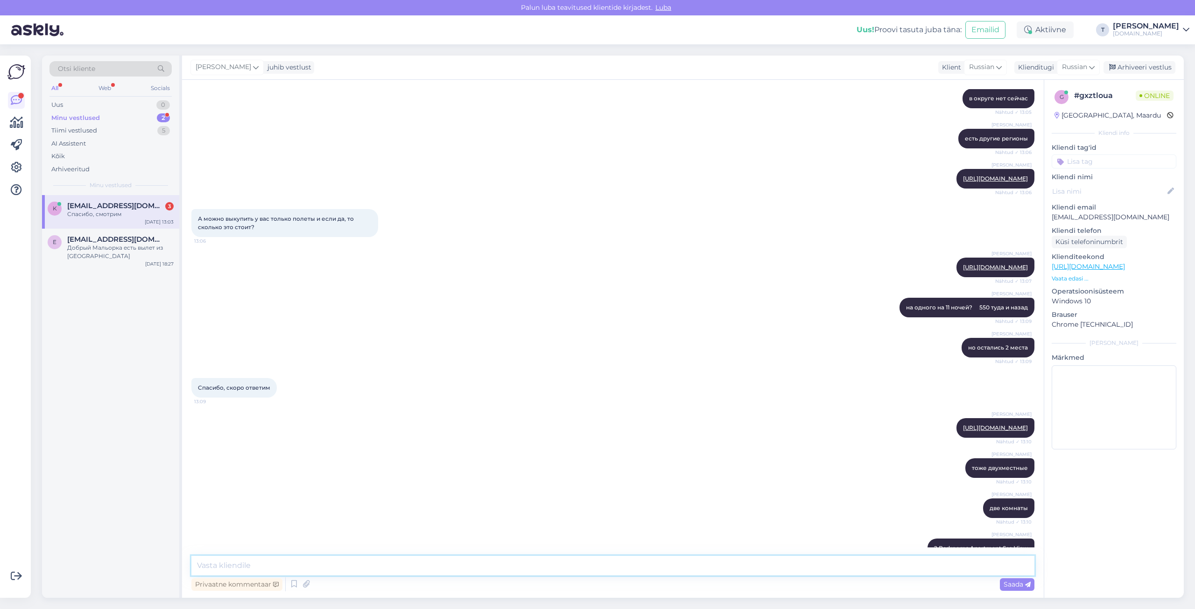
scroll to position [877, 0]
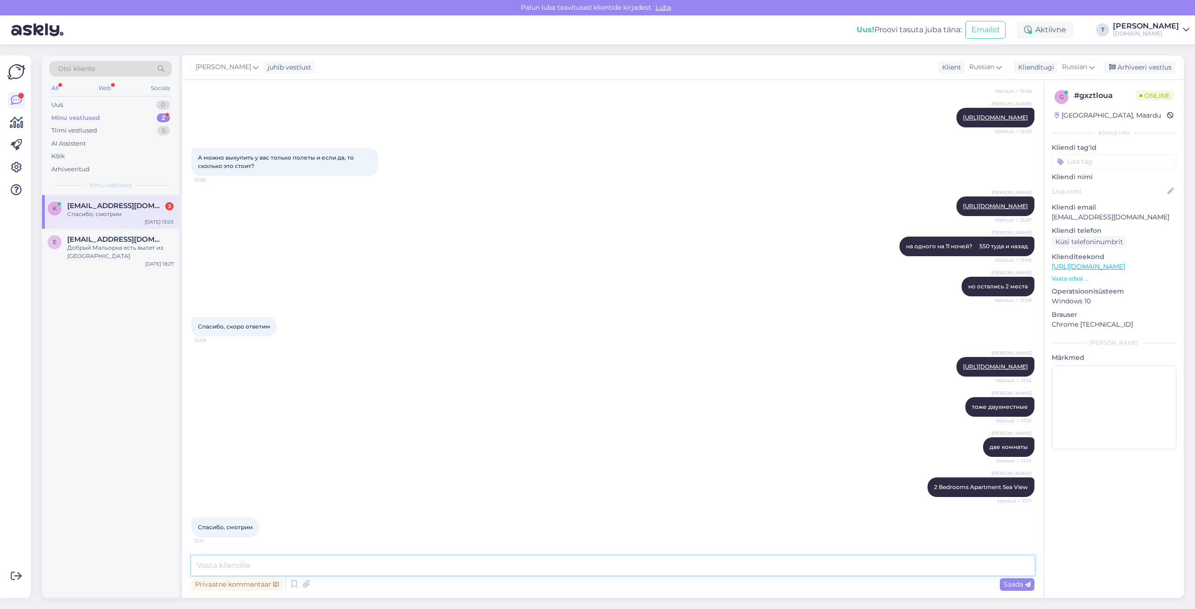
click at [396, 568] on textarea at bounding box center [612, 566] width 843 height 20
click at [387, 561] on textarea at bounding box center [612, 566] width 843 height 20
paste textarea "[PHONE_NUMBER]"
click at [199, 567] on textarea "[PHONE_NUMBER]" at bounding box center [612, 566] width 843 height 20
type textarea "если тут сразу не отвечу можете смс прислать , я не все время у чата [PHONE_NUM…"
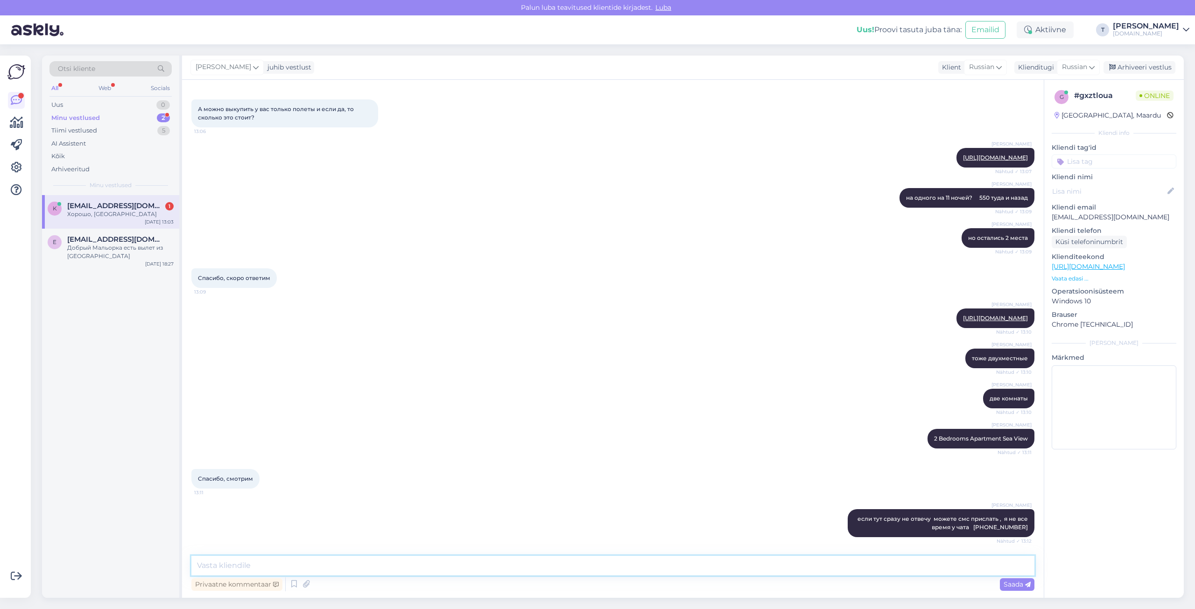
scroll to position [966, 0]
